Goal: Use online tool/utility: Use online tool/utility

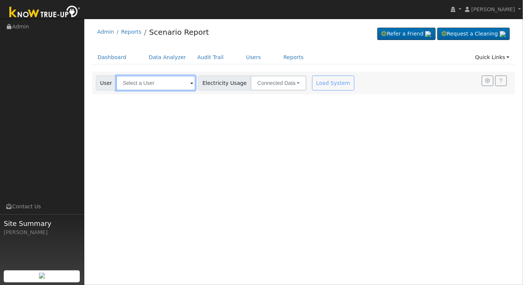
click at [158, 82] on input "text" at bounding box center [155, 83] width 79 height 15
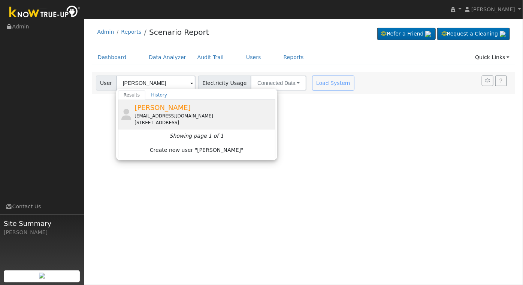
click at [173, 107] on div "[PERSON_NAME] [PERSON_NAME][EMAIL_ADDRESS][DOMAIN_NAME] [STREET_ADDRESS]" at bounding box center [203, 115] width 139 height 24
type input "[PERSON_NAME]"
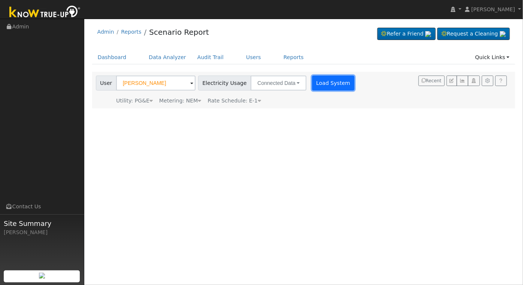
click at [319, 84] on button "Load System" at bounding box center [333, 83] width 43 height 15
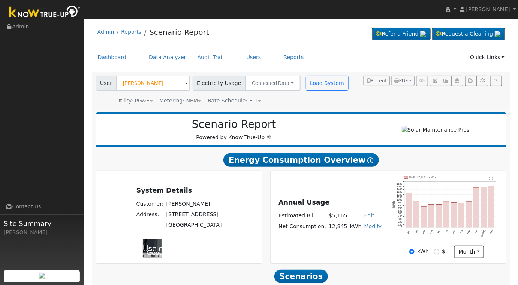
scroll to position [108, 0]
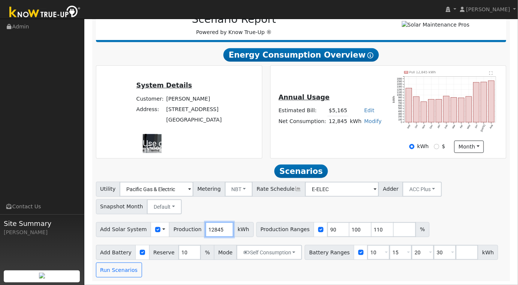
click at [213, 229] on input "12845" at bounding box center [219, 229] width 28 height 15
type input "21000"
click at [327, 233] on input "90" at bounding box center [338, 229] width 22 height 15
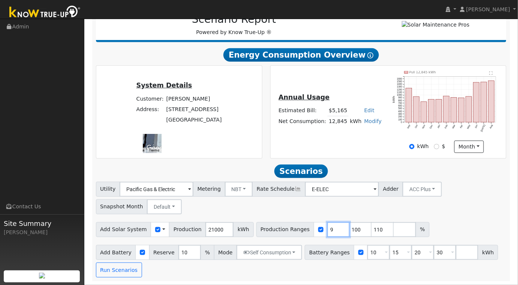
type input "100"
type input "110"
type input "100"
click at [367, 252] on input "10" at bounding box center [378, 252] width 22 height 15
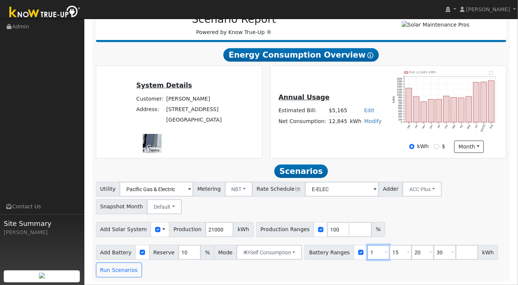
type input "15"
type input "20"
type input "30"
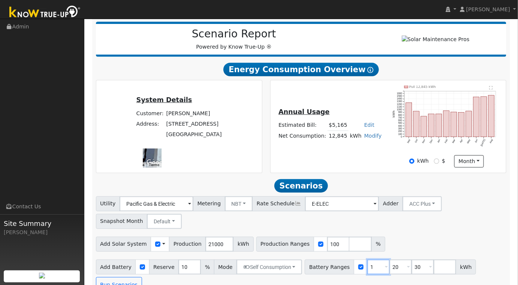
type input "20"
type input "30"
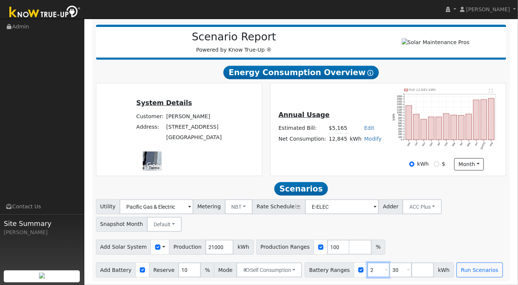
type input "30"
type input "3"
type input "27"
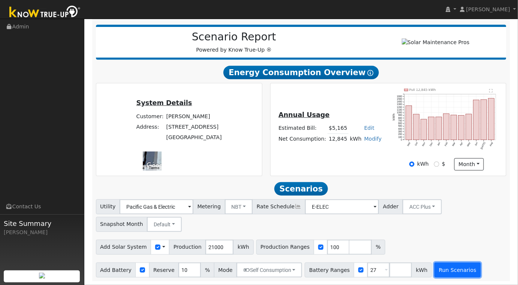
click at [445, 273] on button "Run Scenarios" at bounding box center [457, 270] width 46 height 15
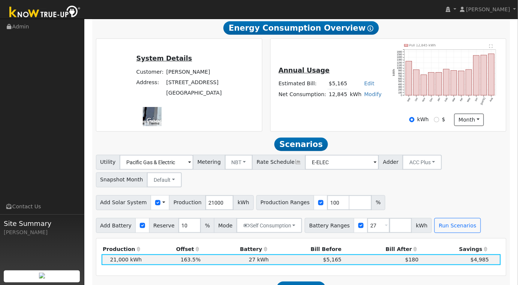
scroll to position [133, 0]
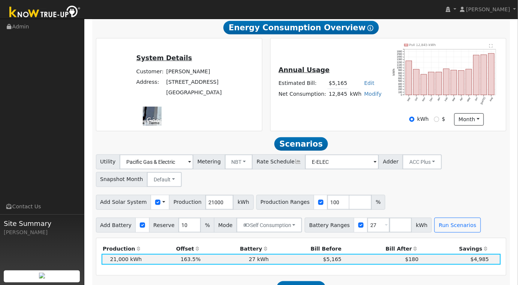
click at [406, 194] on div "Utility Pacific Gas & Electric Metering NBT NEM NBT Rate Schedule E-ELEC Adder …" at bounding box center [301, 194] width 418 height 78
